Goal: Transaction & Acquisition: Purchase product/service

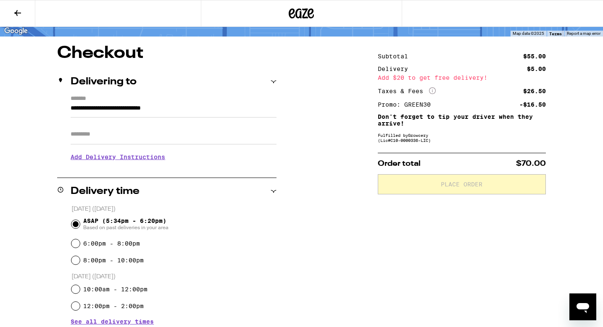
scroll to position [87, 0]
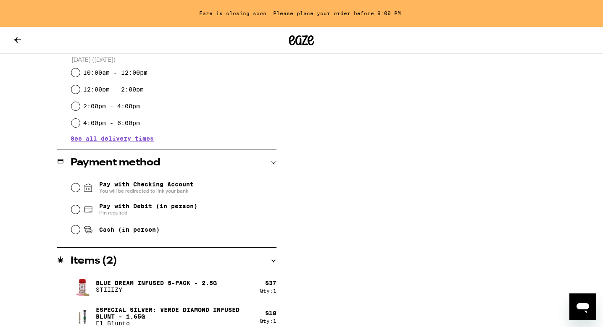
scroll to position [275, 0]
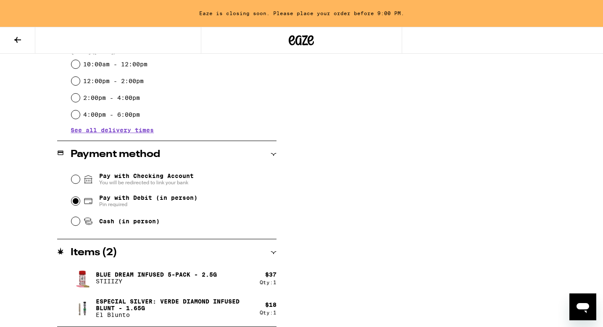
click at [72, 203] on input "Pay with Debit (in person) Pin required" at bounding box center [75, 201] width 8 height 8
radio input "true"
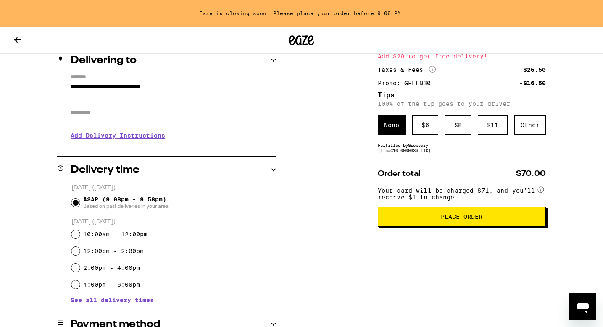
scroll to position [105, 0]
click at [277, 170] on div "**********" at bounding box center [301, 260] width 603 height 474
click at [274, 169] on icon at bounding box center [273, 170] width 6 height 6
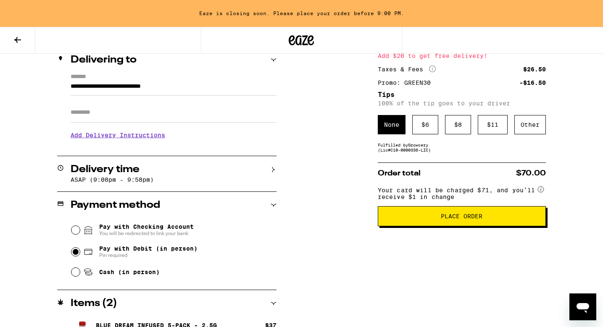
click at [271, 200] on div "Payment method" at bounding box center [166, 205] width 219 height 27
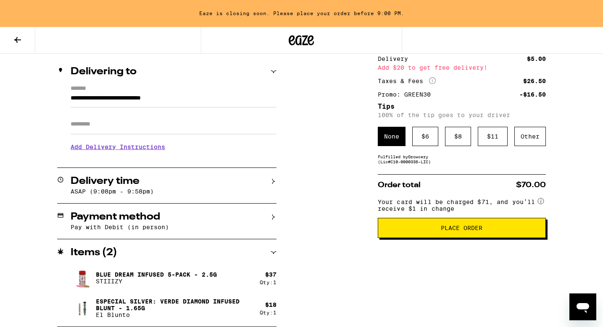
scroll to position [96, 0]
click at [443, 231] on span "Place Order" at bounding box center [461, 228] width 42 height 6
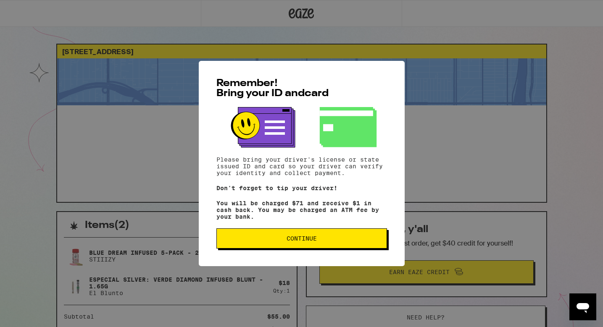
click at [365, 236] on button "Continue" at bounding box center [301, 238] width 170 height 20
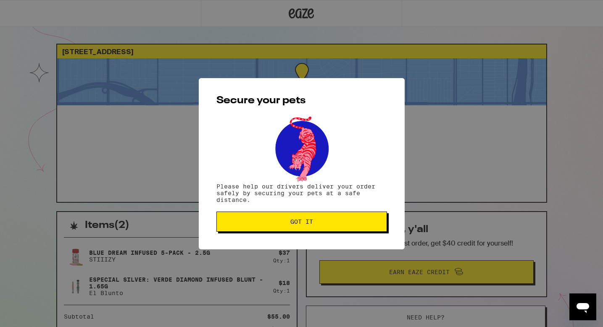
click at [357, 225] on span "Got it" at bounding box center [301, 222] width 156 height 6
